Goal: Information Seeking & Learning: Compare options

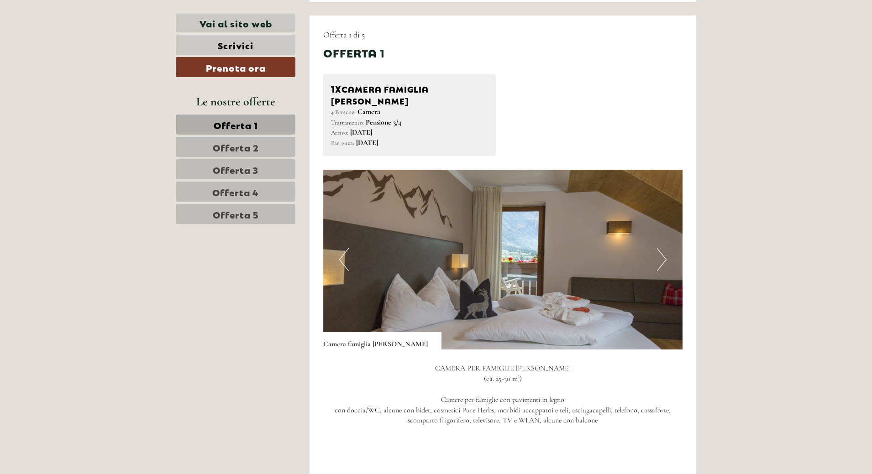
scroll to position [592, 0]
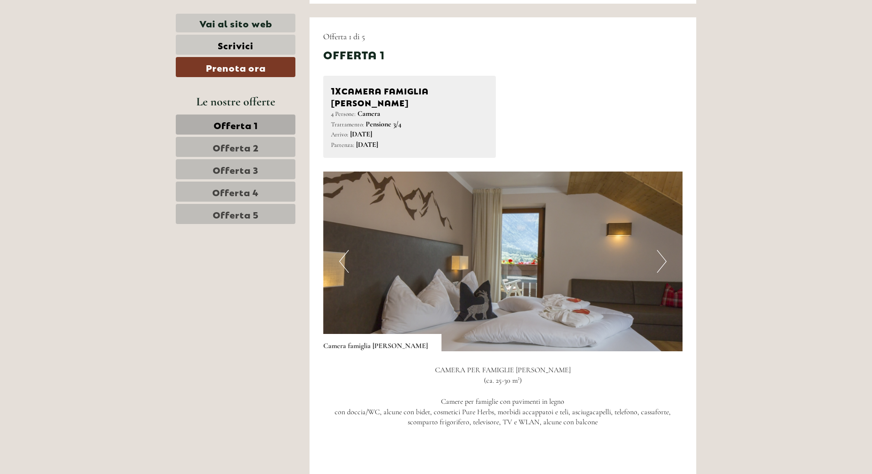
click at [663, 255] on button "Next" at bounding box center [662, 261] width 10 height 23
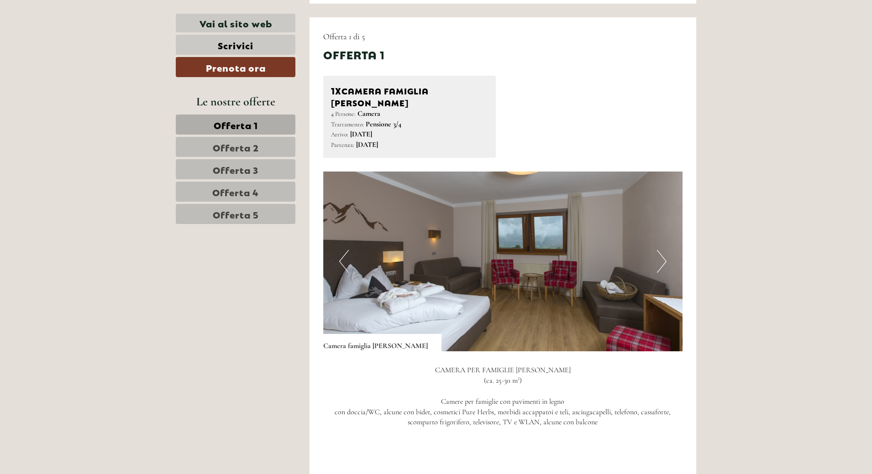
click at [663, 254] on button "Next" at bounding box center [662, 261] width 10 height 23
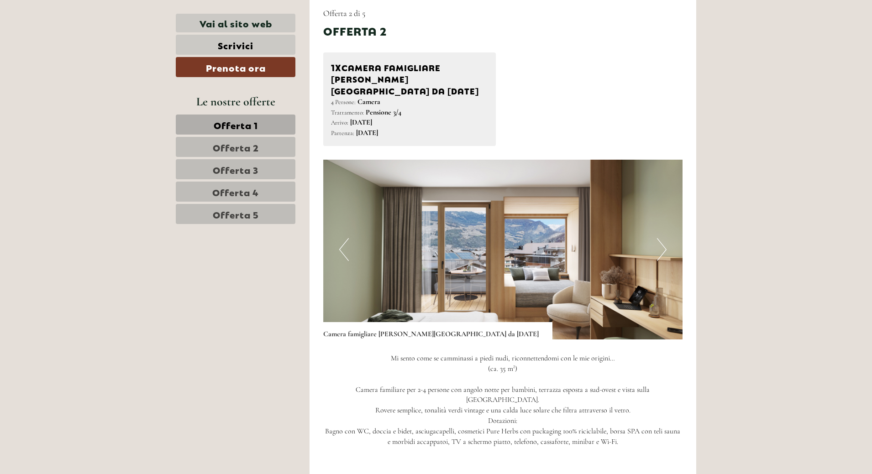
scroll to position [1276, 0]
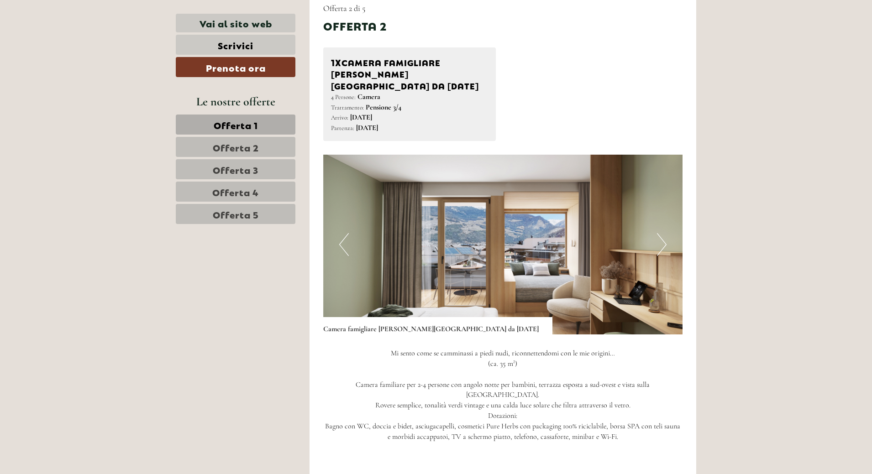
click at [662, 233] on button "Next" at bounding box center [662, 244] width 10 height 23
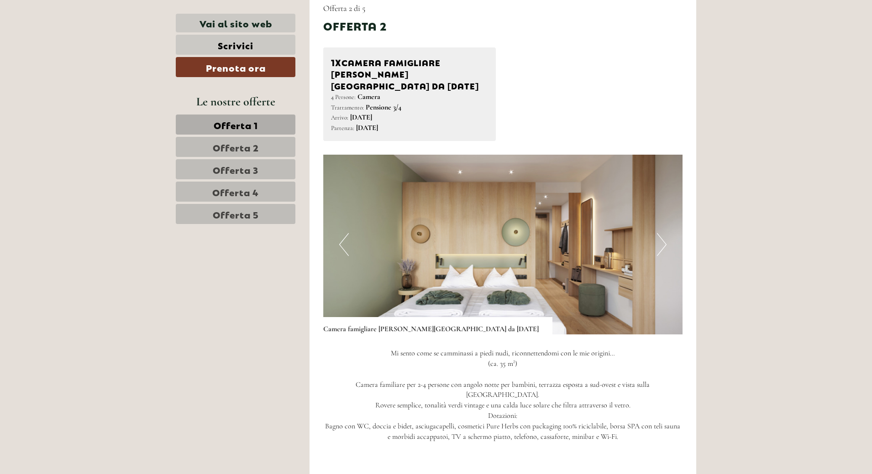
click at [660, 233] on button "Next" at bounding box center [662, 244] width 10 height 23
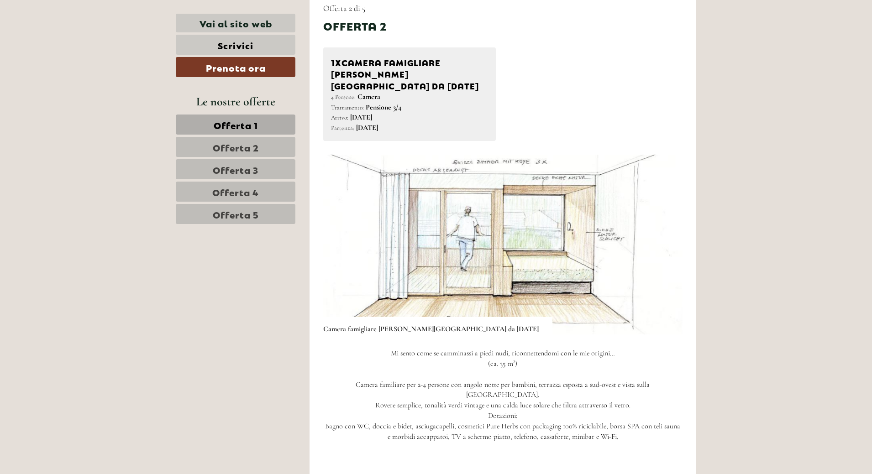
click at [660, 233] on button "Next" at bounding box center [662, 244] width 10 height 23
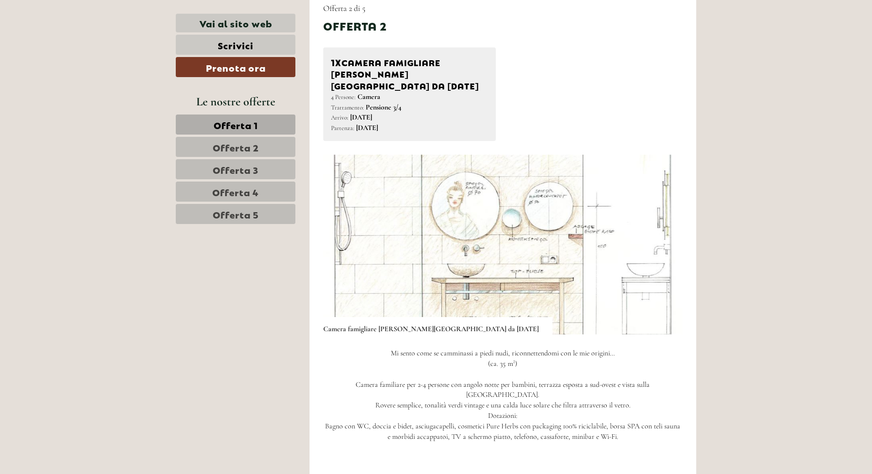
click at [660, 233] on button "Next" at bounding box center [662, 244] width 10 height 23
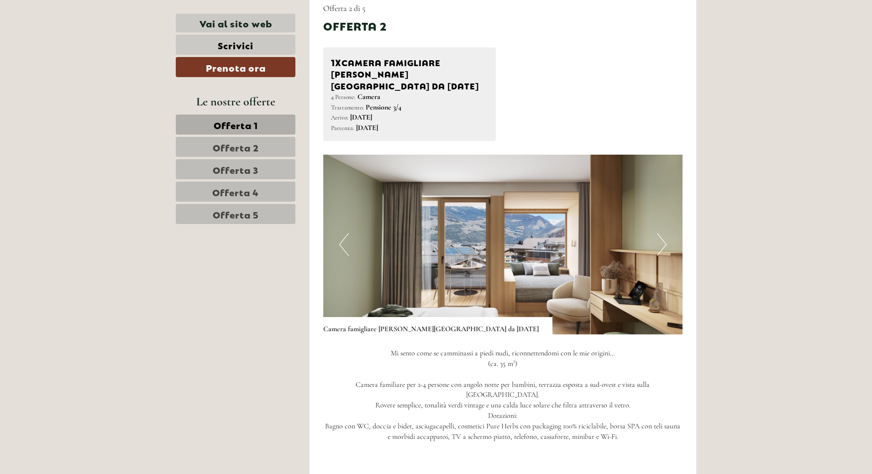
click at [660, 233] on button "Next" at bounding box center [662, 244] width 10 height 23
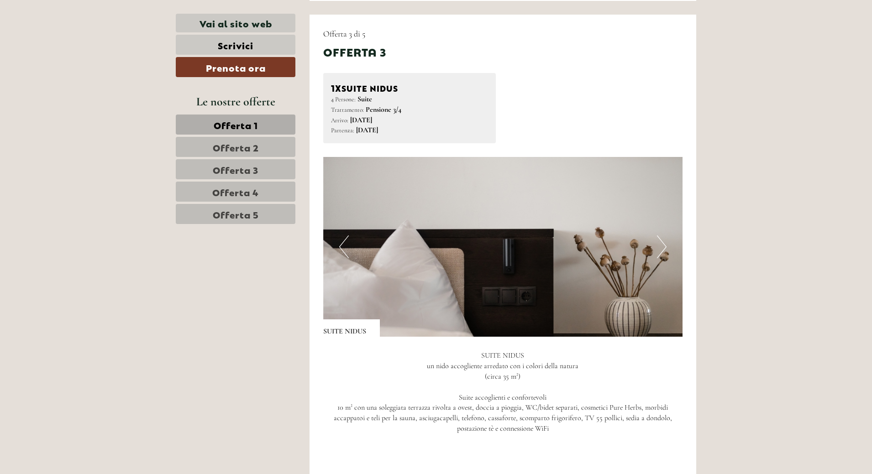
scroll to position [2006, 0]
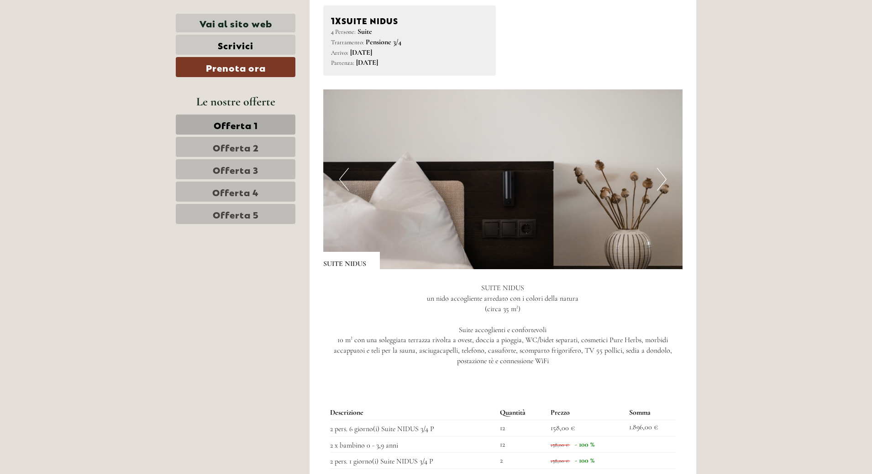
click at [660, 168] on button "Next" at bounding box center [662, 179] width 10 height 23
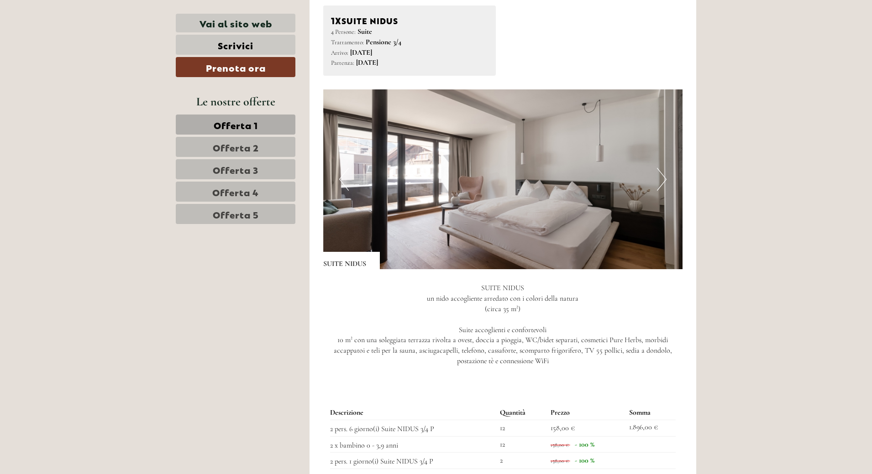
click at [657, 168] on button "Next" at bounding box center [662, 179] width 10 height 23
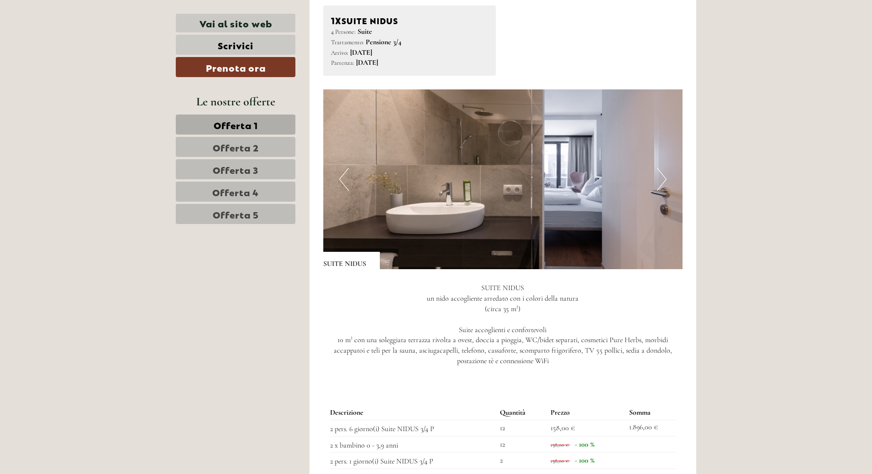
click at [657, 168] on button "Next" at bounding box center [662, 179] width 10 height 23
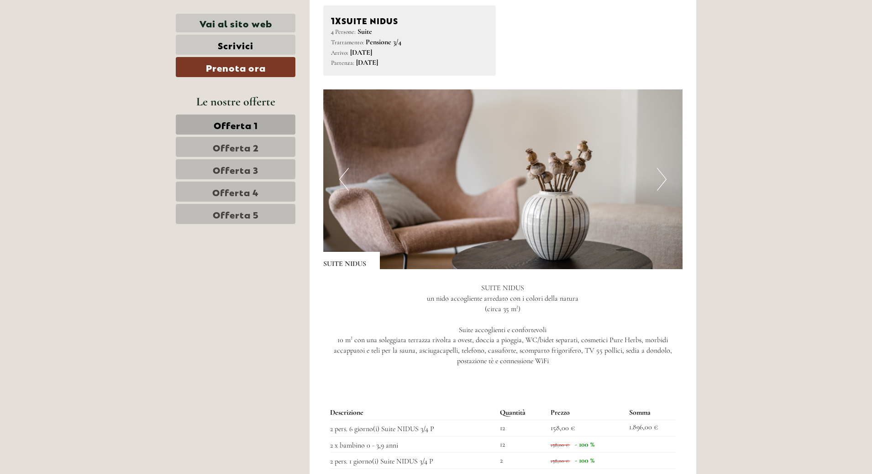
click at [656, 142] on img at bounding box center [503, 179] width 360 height 180
click at [659, 168] on button "Next" at bounding box center [662, 179] width 10 height 23
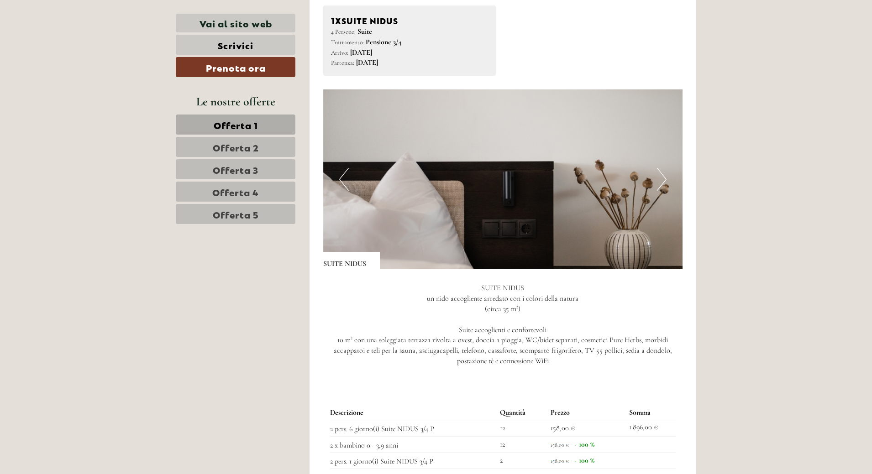
click at [659, 168] on button "Next" at bounding box center [662, 179] width 10 height 23
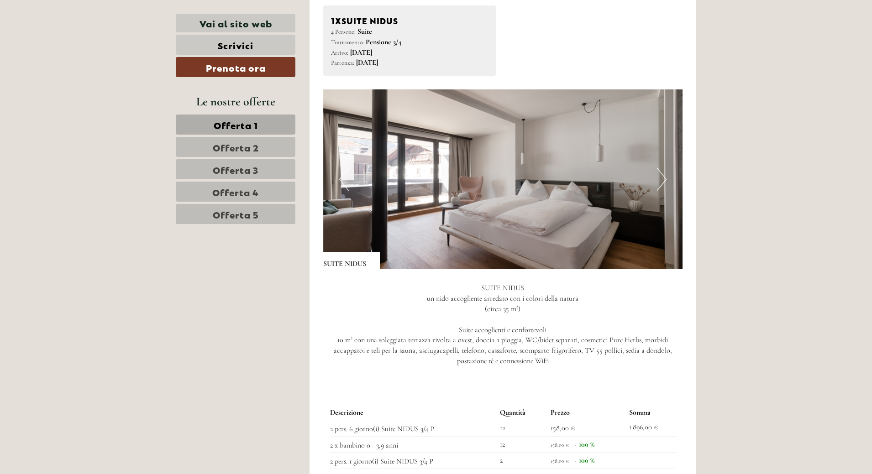
click at [659, 168] on button "Next" at bounding box center [662, 179] width 10 height 23
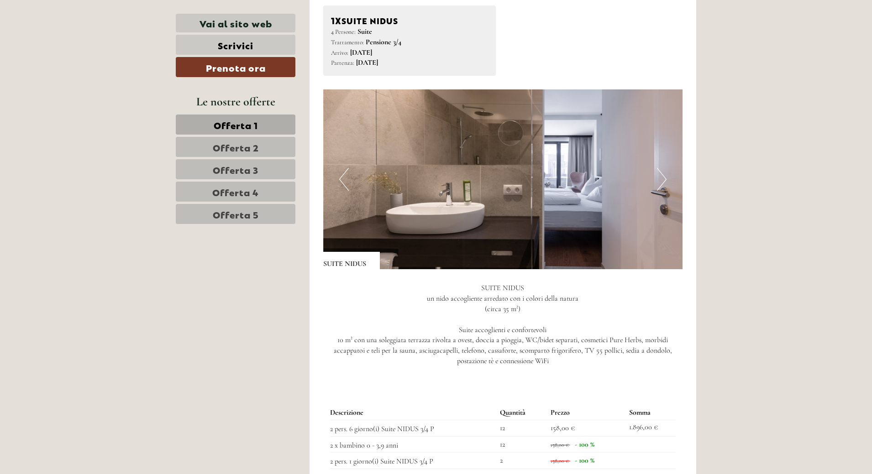
click at [659, 168] on button "Next" at bounding box center [662, 179] width 10 height 23
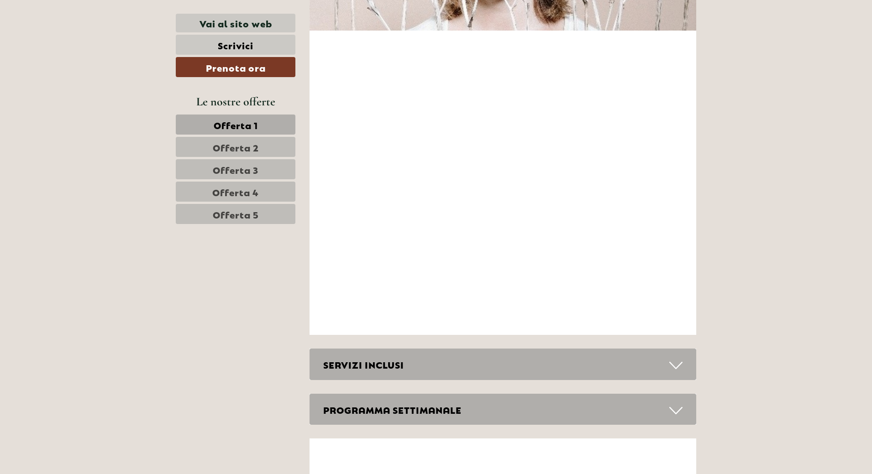
scroll to position [3558, 0]
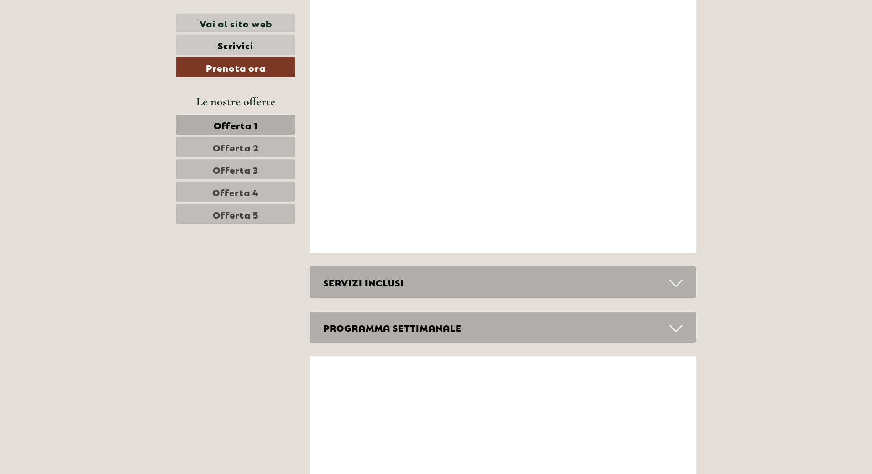
click at [679, 276] on icon at bounding box center [675, 284] width 13 height 16
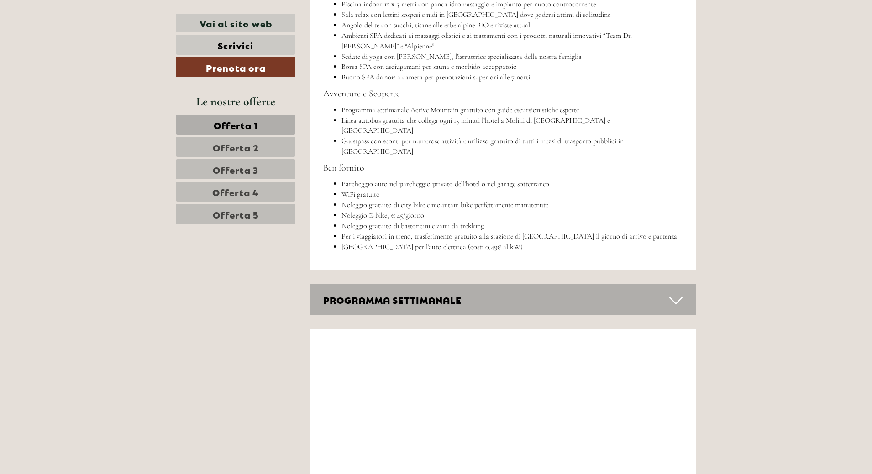
scroll to position [4106, 0]
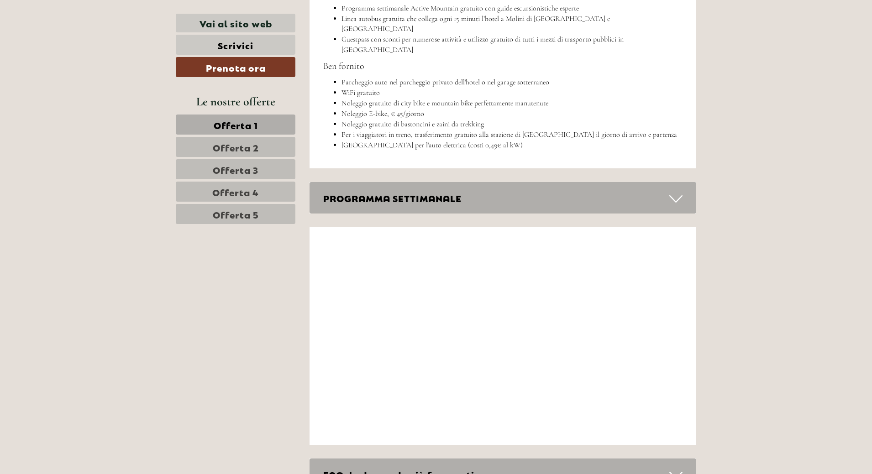
click at [674, 191] on icon at bounding box center [675, 199] width 13 height 16
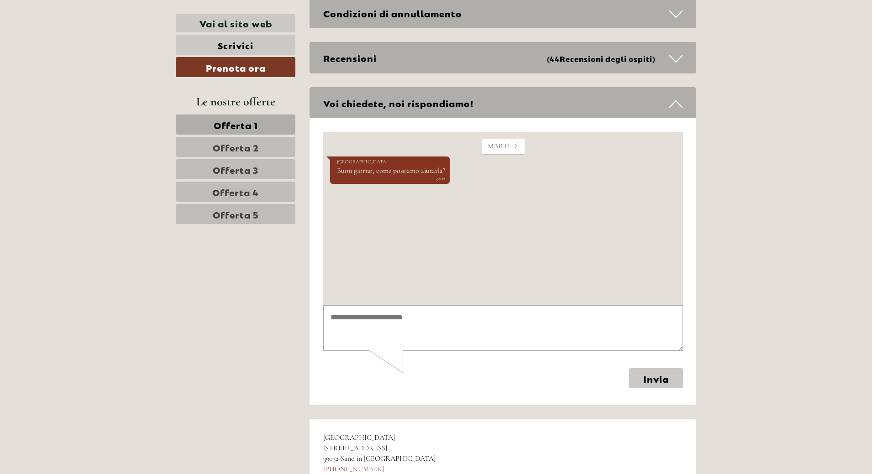
scroll to position [5021, 0]
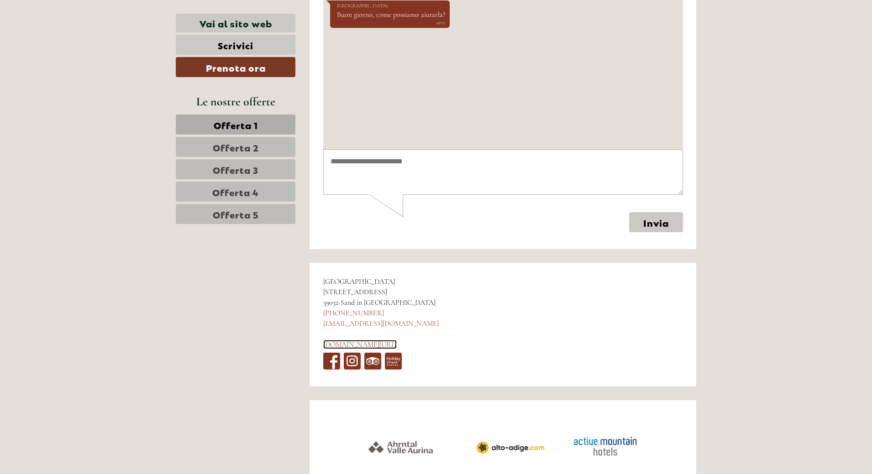
click at [360, 340] on link "[DOMAIN_NAME][URL]" at bounding box center [359, 344] width 73 height 9
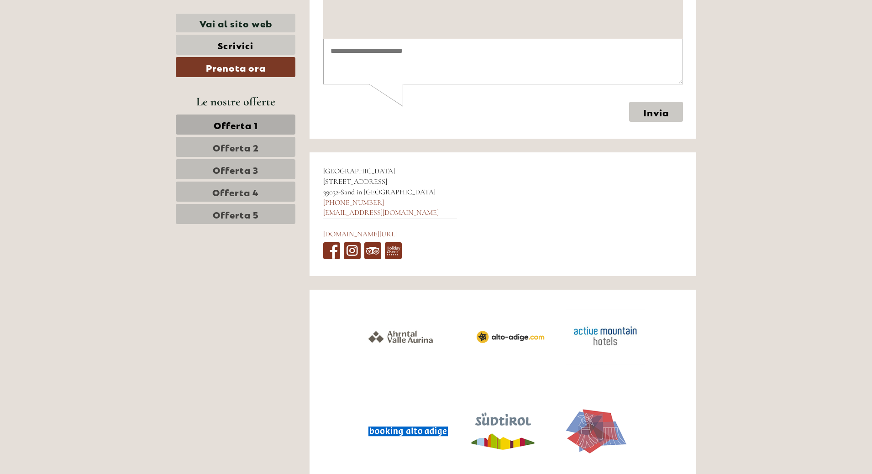
click at [209, 148] on link "Offerta 2" at bounding box center [236, 147] width 120 height 20
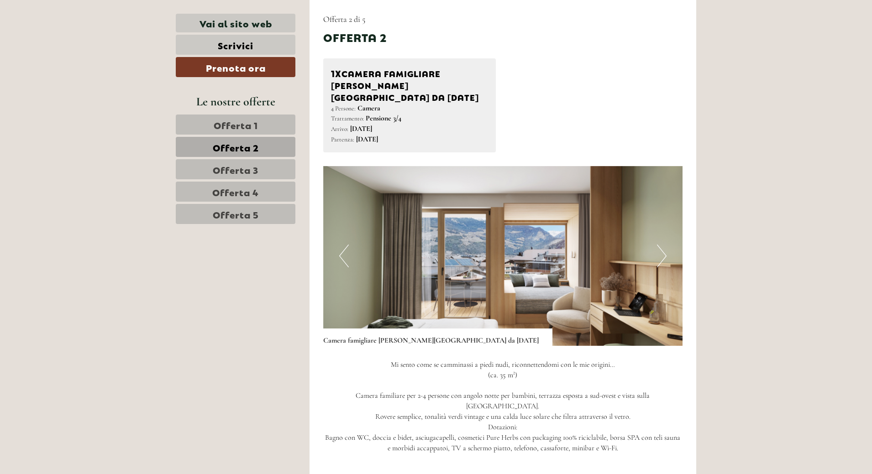
click at [216, 168] on span "Offerta 3" at bounding box center [236, 169] width 46 height 13
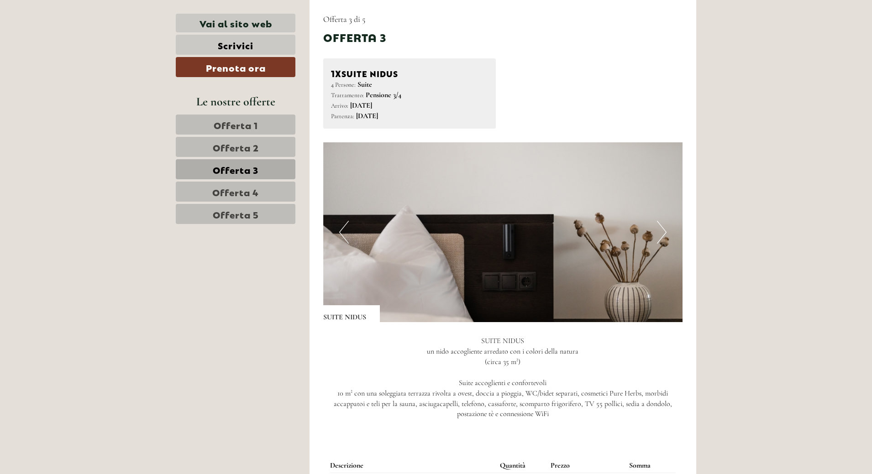
click at [218, 184] on link "Offerta 4" at bounding box center [236, 192] width 120 height 20
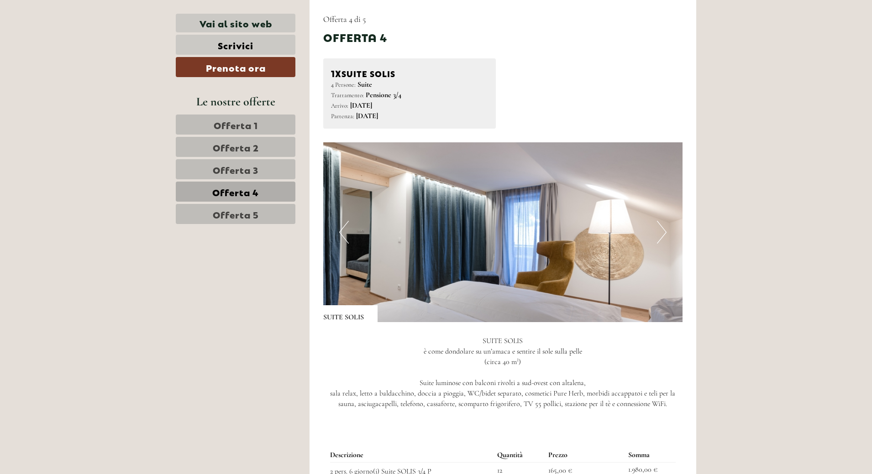
click at [221, 171] on span "Offerta 3" at bounding box center [236, 169] width 46 height 13
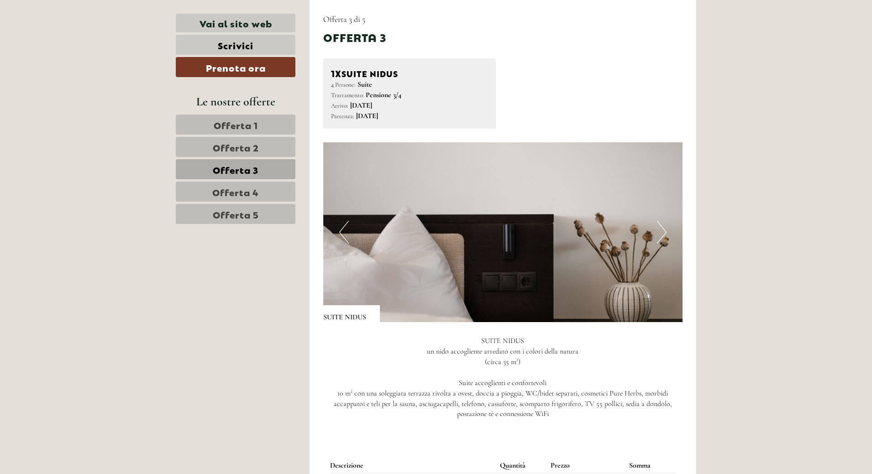
click at [234, 148] on span "Offerta 2" at bounding box center [236, 147] width 46 height 13
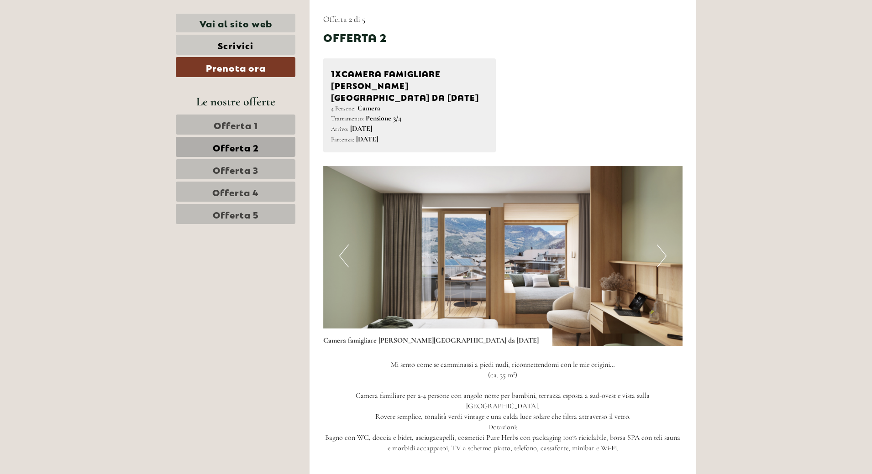
click at [346, 245] on button "Previous" at bounding box center [344, 256] width 10 height 23
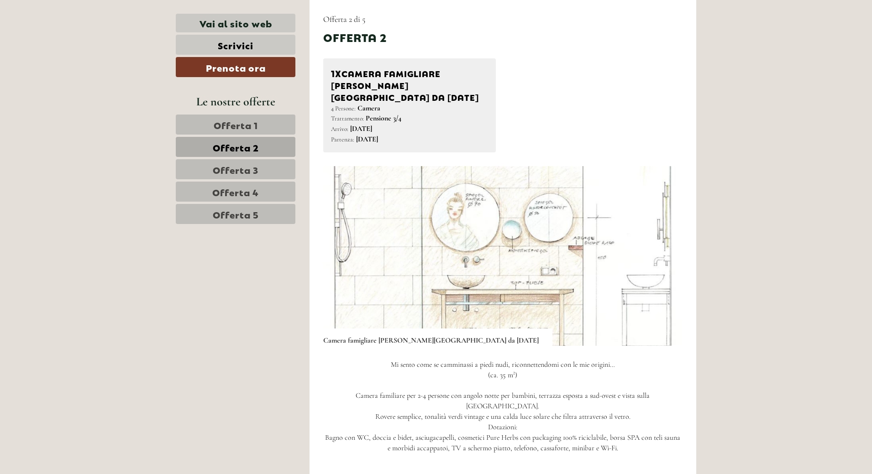
click at [346, 245] on button "Previous" at bounding box center [344, 256] width 10 height 23
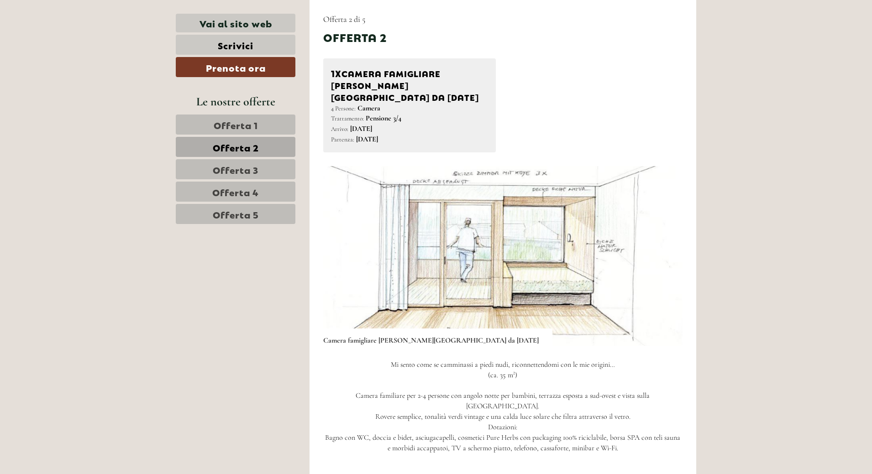
click at [346, 245] on button "Previous" at bounding box center [344, 256] width 10 height 23
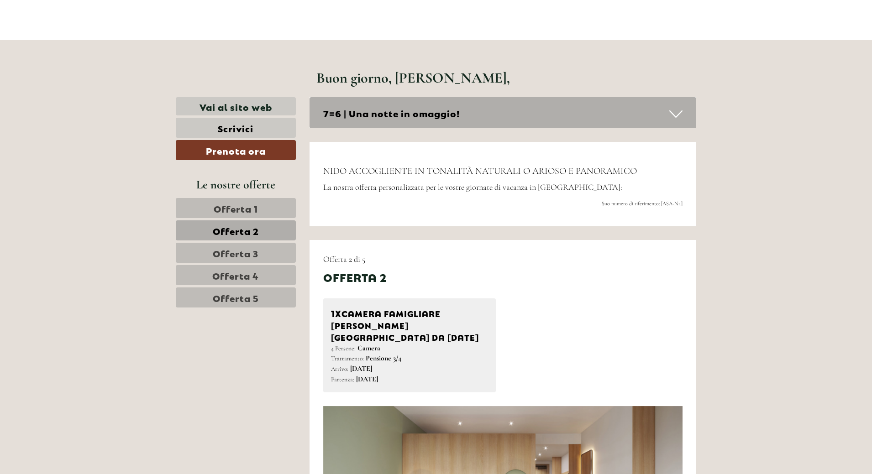
scroll to position [381, 0]
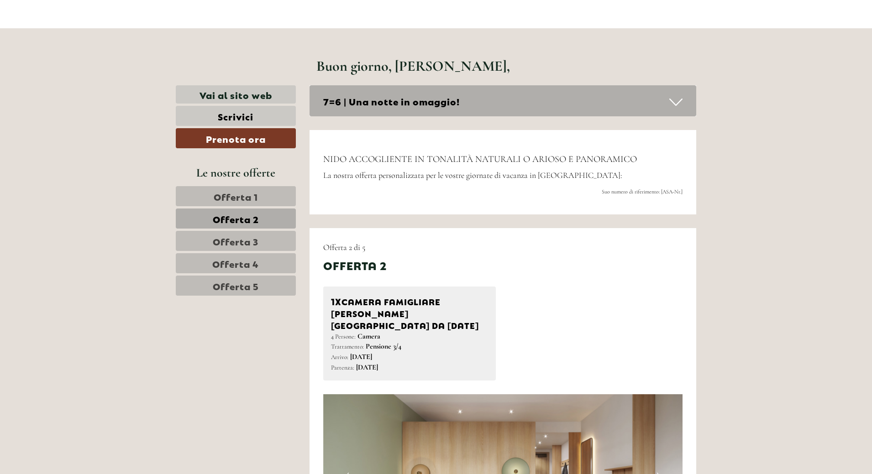
click at [250, 244] on span "Offerta 3" at bounding box center [236, 241] width 46 height 13
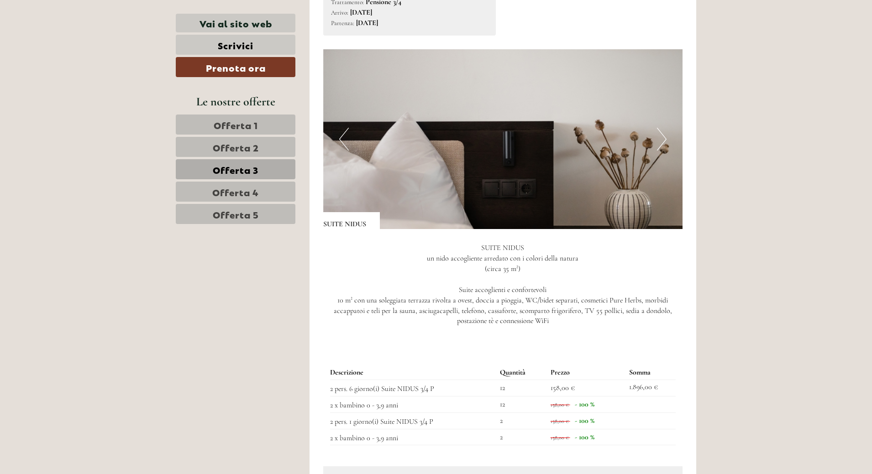
scroll to position [837, 0]
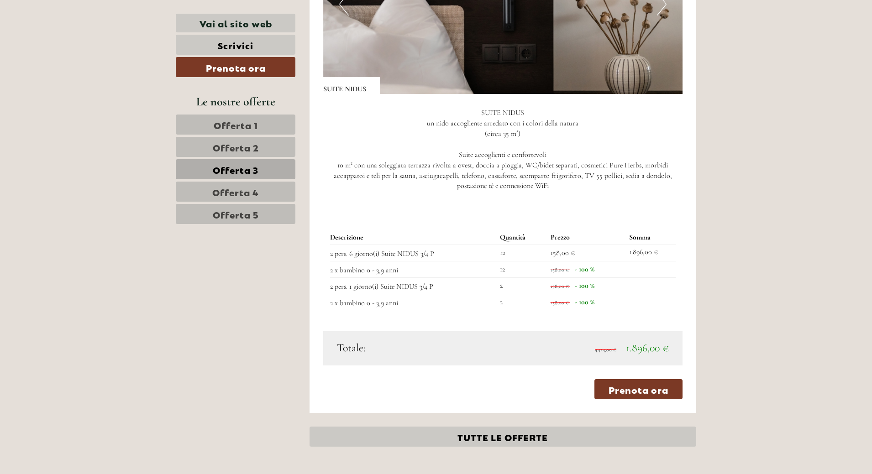
click at [238, 191] on span "Offerta 4" at bounding box center [235, 191] width 47 height 13
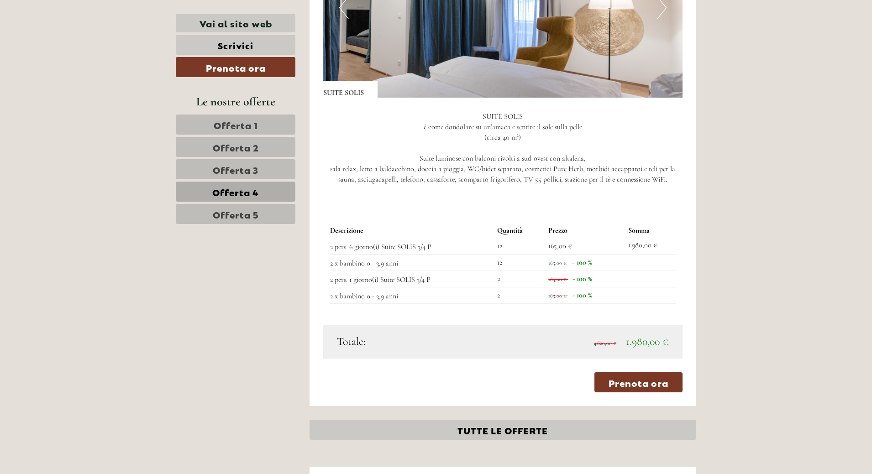
scroll to position [655, 0]
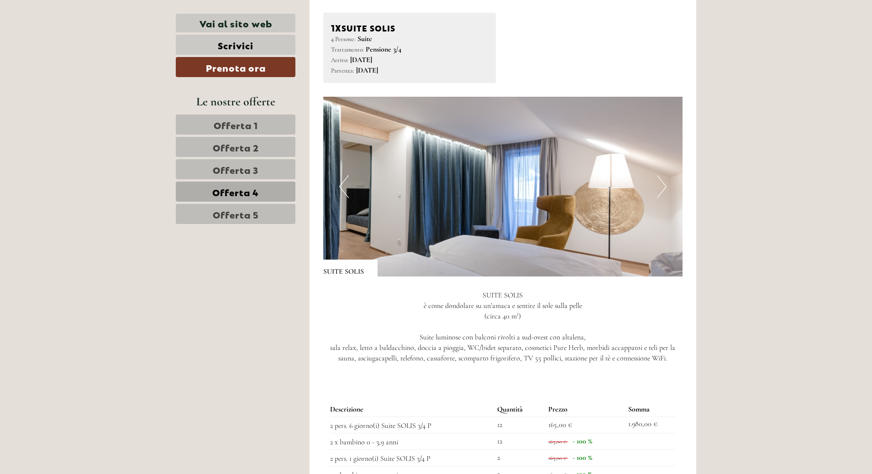
click at [661, 190] on button "Next" at bounding box center [662, 186] width 10 height 23
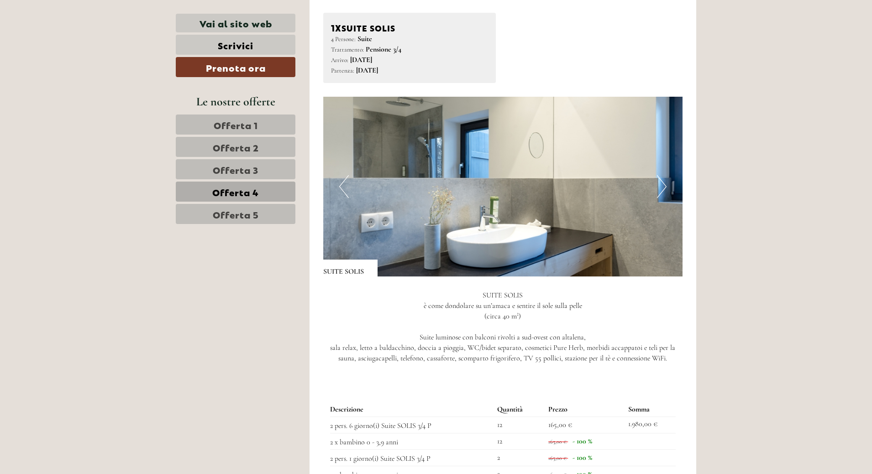
click at [660, 189] on button "Next" at bounding box center [662, 186] width 10 height 23
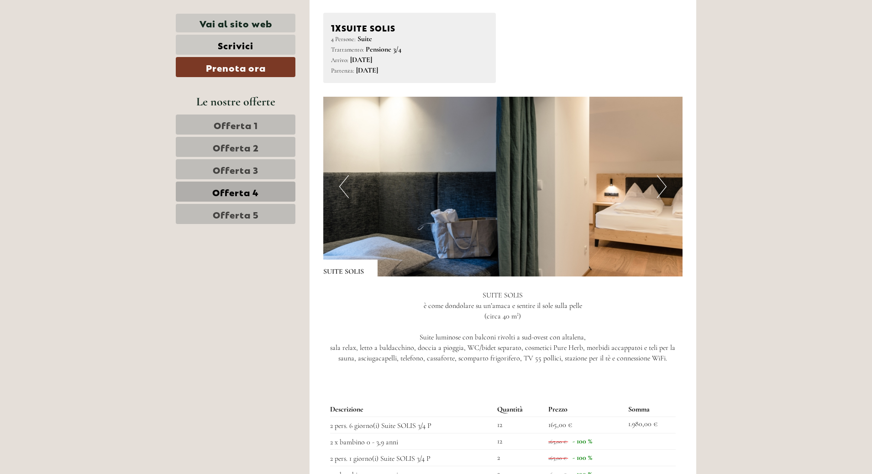
click at [658, 189] on button "Next" at bounding box center [662, 186] width 10 height 23
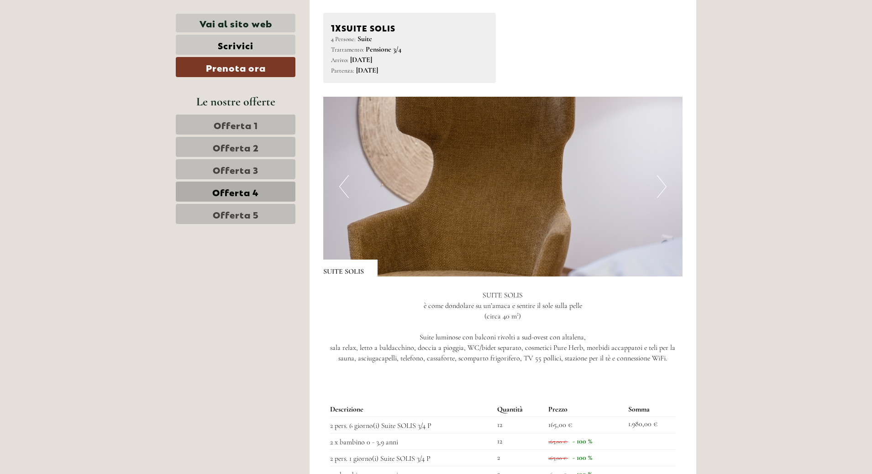
click at [657, 189] on button "Next" at bounding box center [662, 186] width 10 height 23
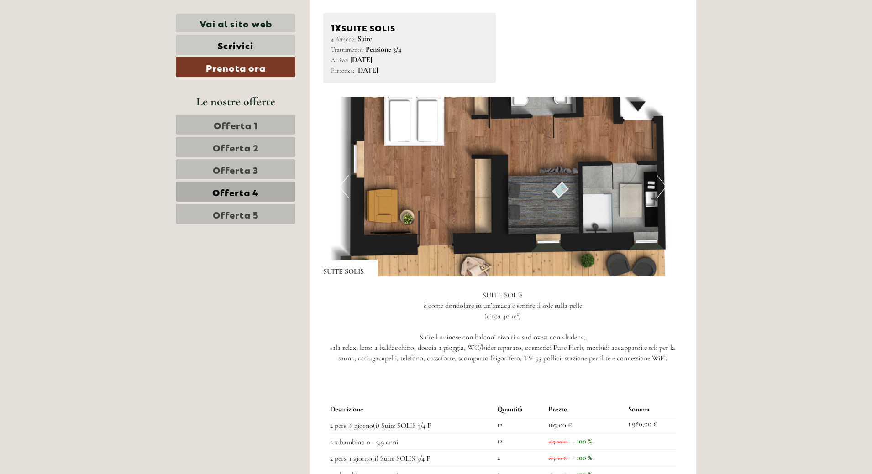
click at [657, 189] on button "Next" at bounding box center [662, 186] width 10 height 23
click at [230, 212] on span "Offerta 5" at bounding box center [236, 214] width 46 height 13
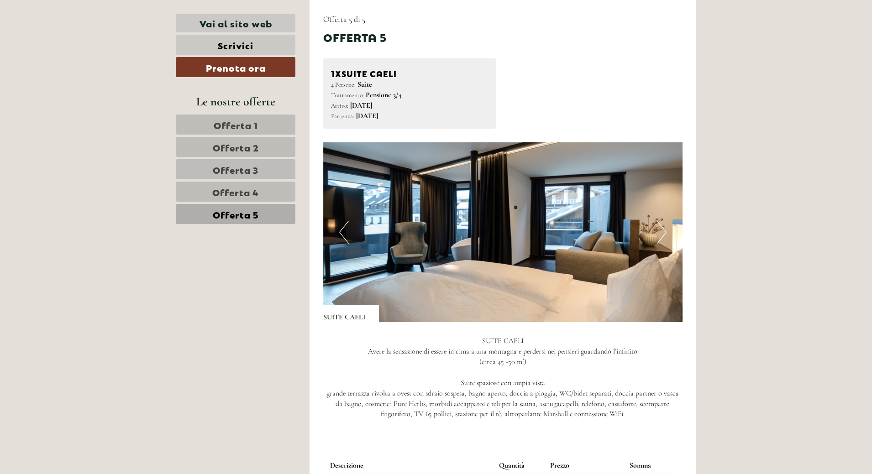
click at [659, 232] on button "Next" at bounding box center [662, 232] width 10 height 23
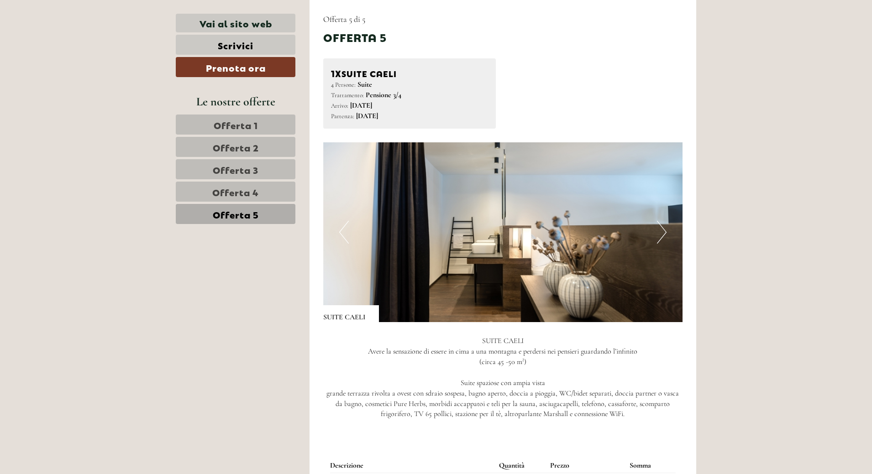
click at [659, 232] on button "Next" at bounding box center [662, 232] width 10 height 23
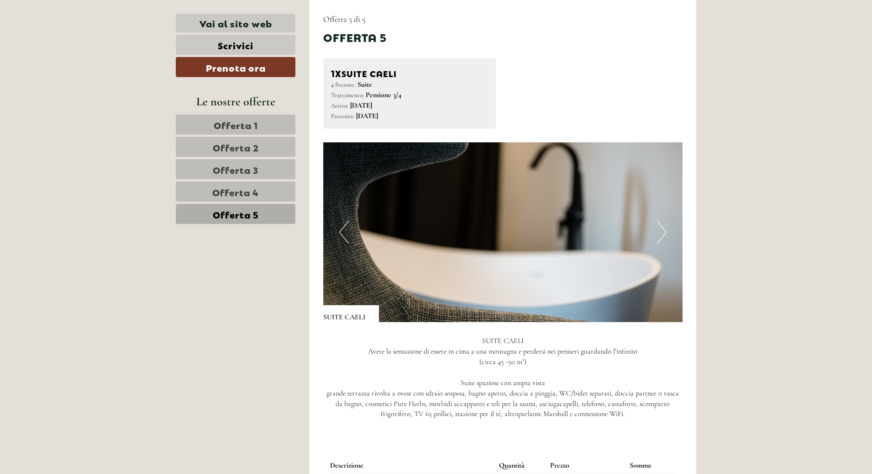
click at [659, 232] on button "Next" at bounding box center [662, 232] width 10 height 23
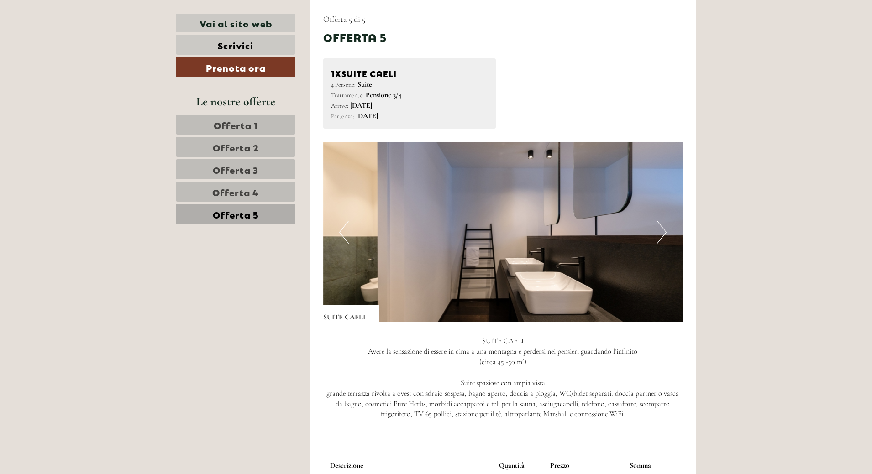
click at [659, 232] on button "Next" at bounding box center [662, 232] width 10 height 23
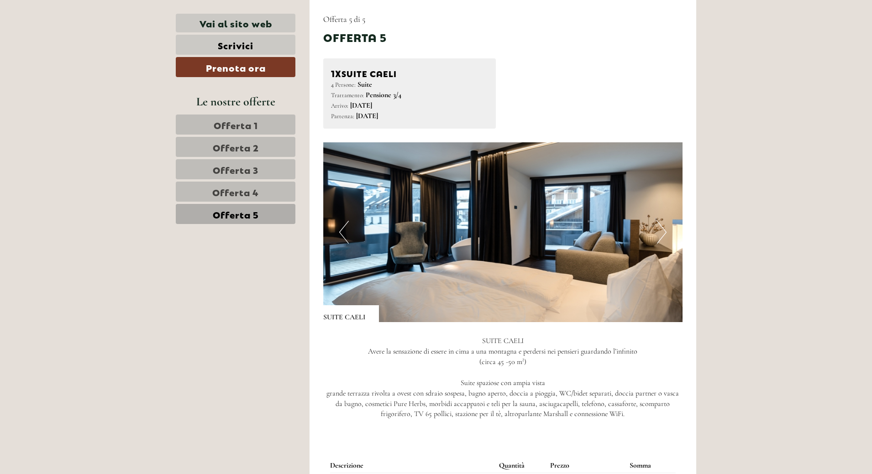
click at [658, 232] on button "Next" at bounding box center [662, 232] width 10 height 23
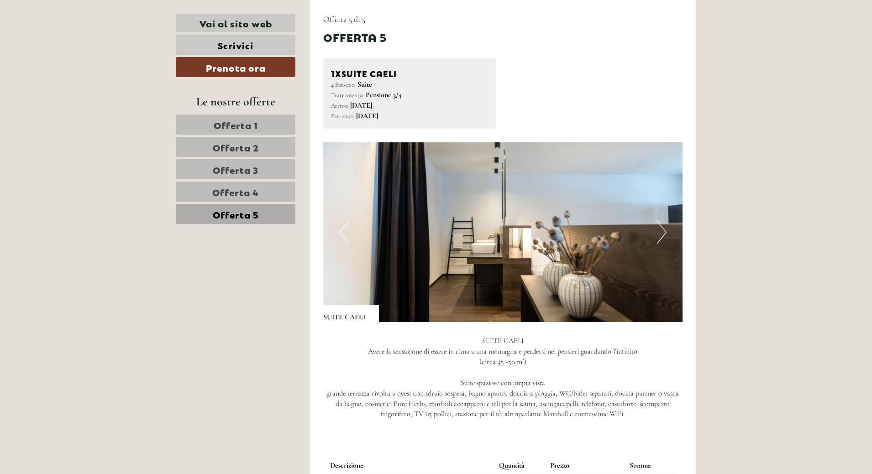
click at [658, 232] on button "Next" at bounding box center [662, 232] width 10 height 23
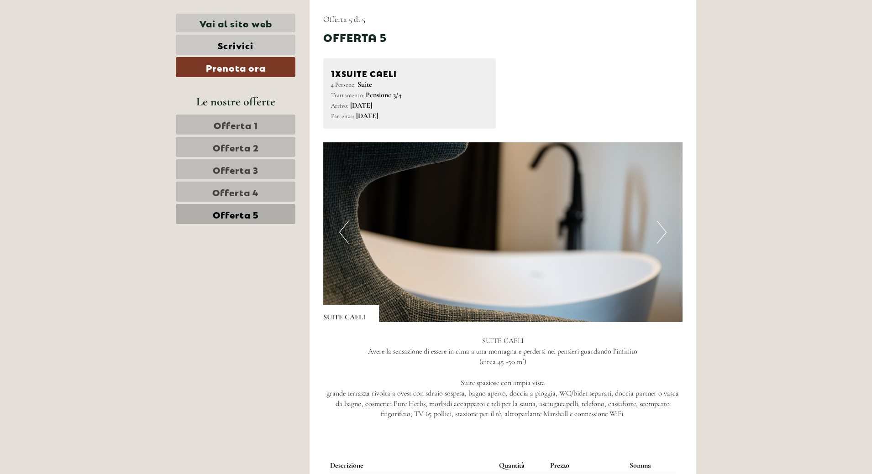
click at [658, 231] on button "Next" at bounding box center [662, 232] width 10 height 23
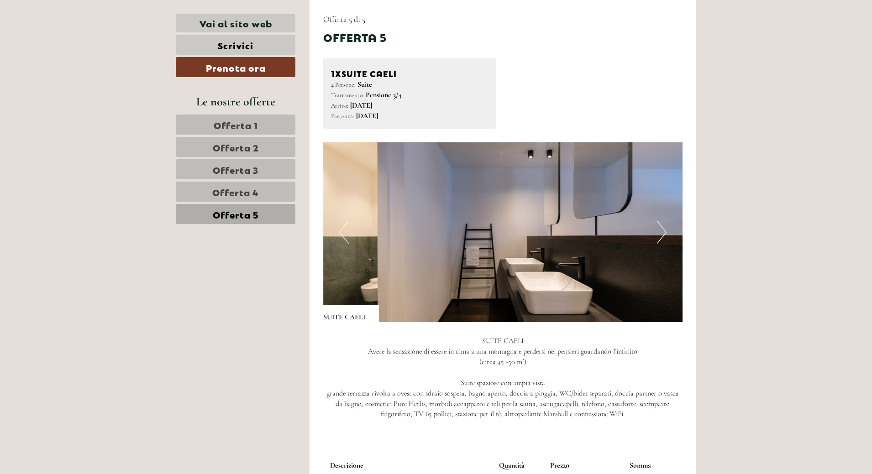
click at [657, 231] on button "Next" at bounding box center [662, 232] width 10 height 23
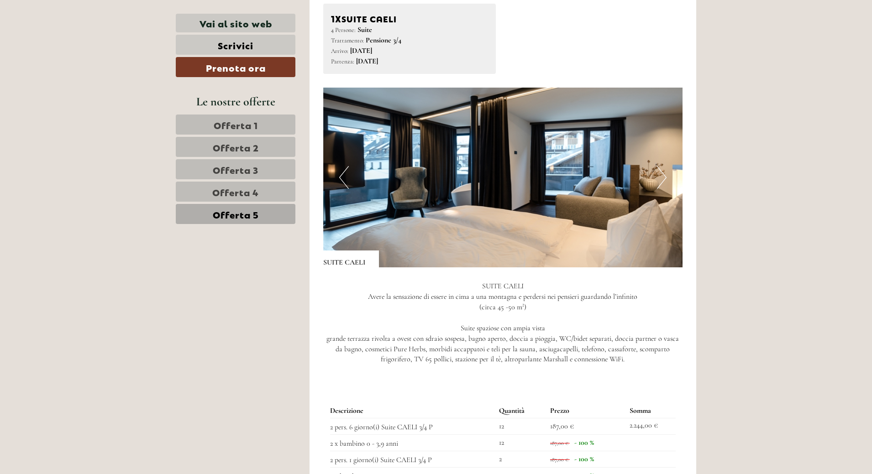
scroll to position [791, 0]
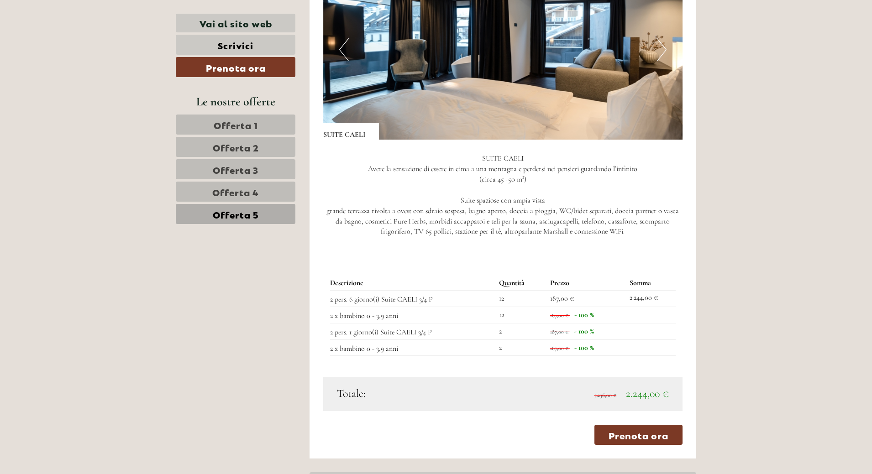
click at [239, 144] on span "Offerta 2" at bounding box center [236, 147] width 46 height 13
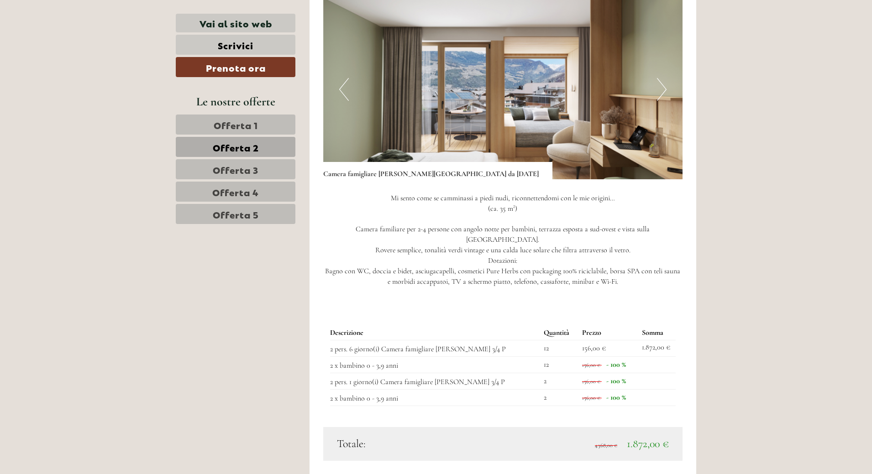
scroll to position [837, 0]
